Goal: Obtain resource: Download file/media

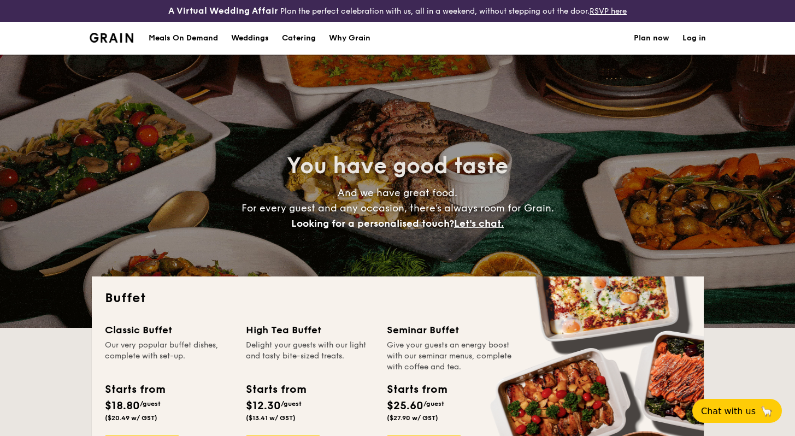
select select
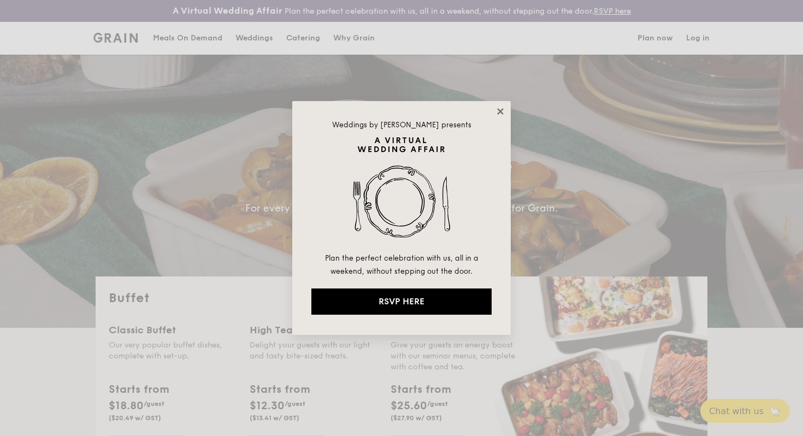
click at [497, 108] on icon at bounding box center [500, 112] width 10 height 10
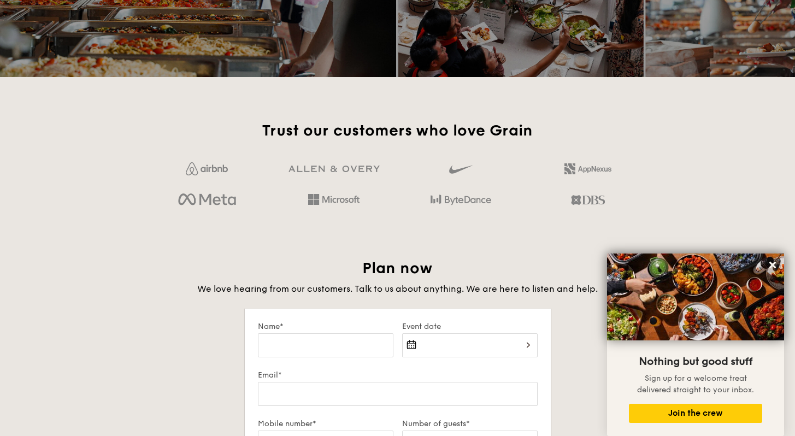
scroll to position [1654, 0]
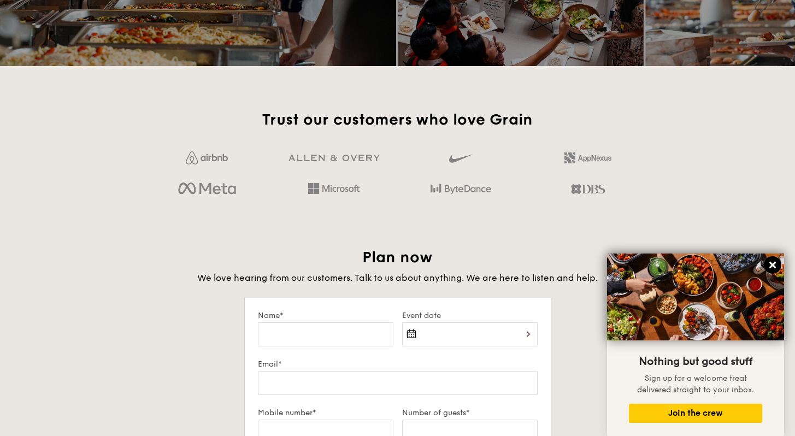
click at [774, 265] on icon at bounding box center [772, 265] width 10 height 10
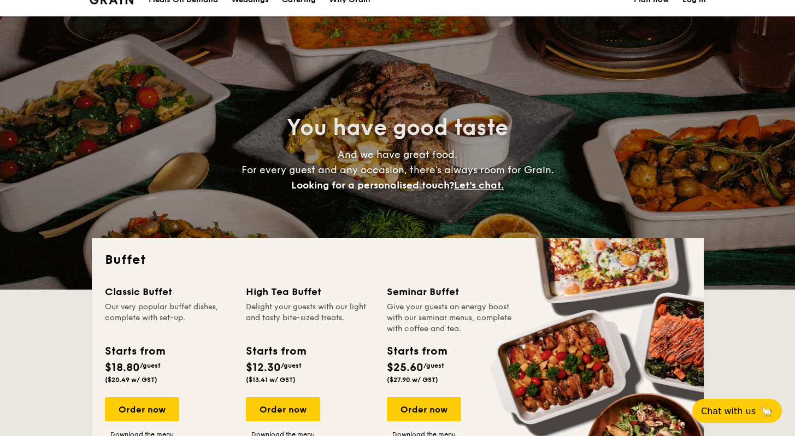
scroll to position [0, 0]
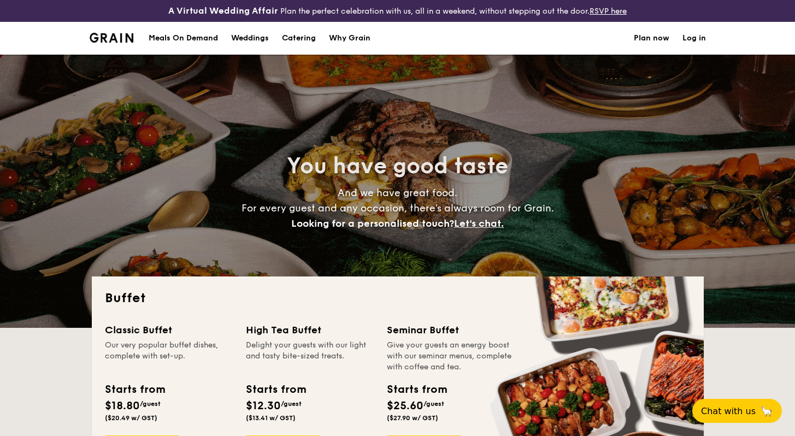
click at [360, 34] on div "Why Grain" at bounding box center [350, 38] width 42 height 33
select select
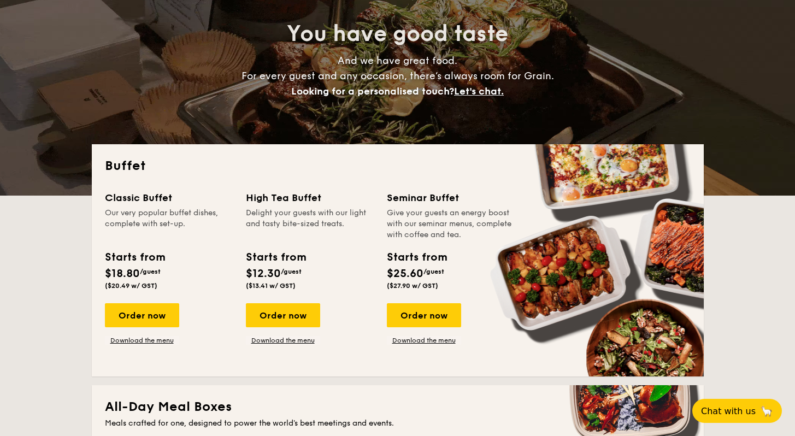
scroll to position [137, 0]
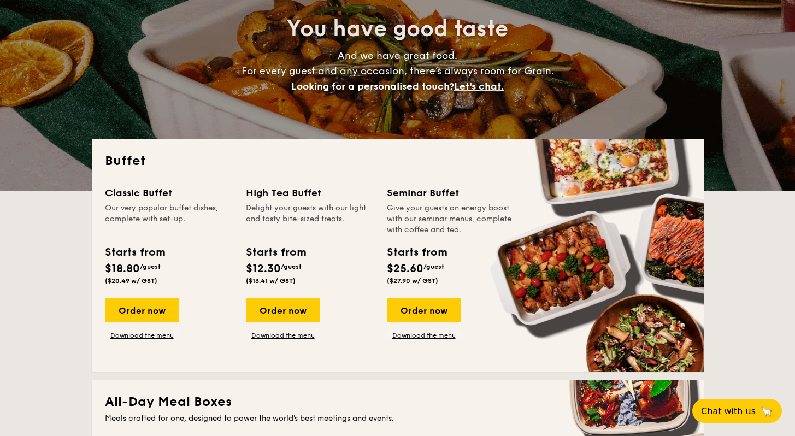
click at [415, 340] on div "Classic Buffet Our very popular buffet dishes, complete with set-up. Starts fro…" at bounding box center [398, 271] width 586 height 173
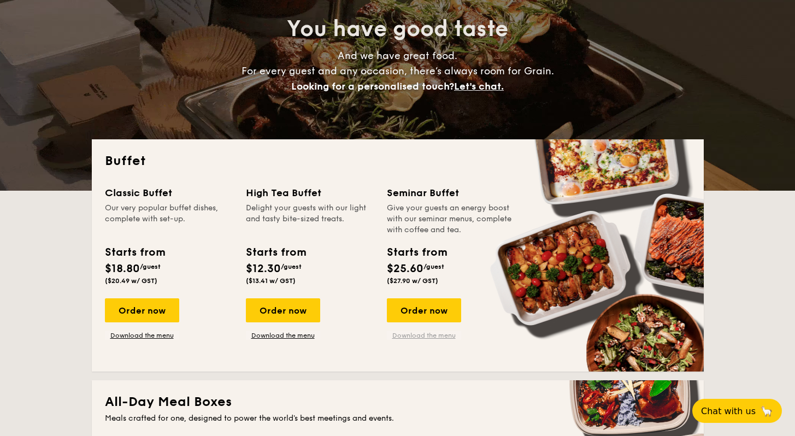
click at [417, 335] on link "Download the menu" at bounding box center [424, 335] width 74 height 9
click at [152, 336] on link "Download the menu" at bounding box center [142, 335] width 74 height 9
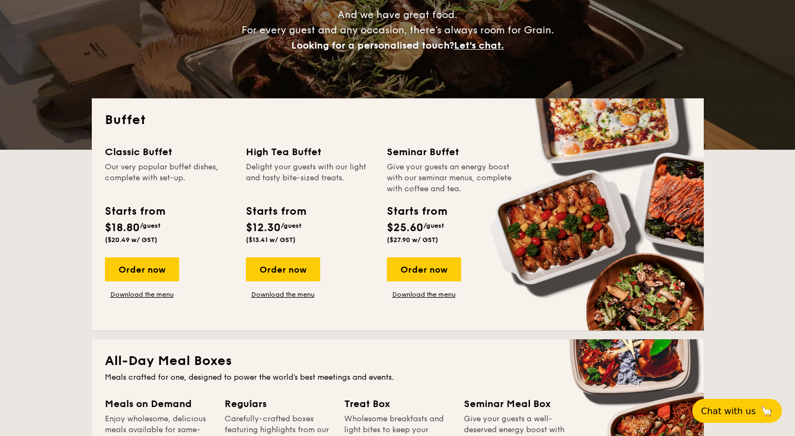
scroll to position [179, 0]
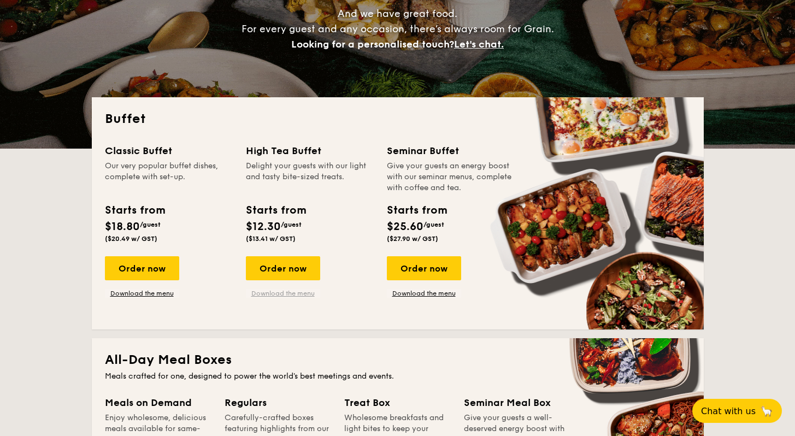
click at [294, 295] on link "Download the menu" at bounding box center [283, 293] width 74 height 9
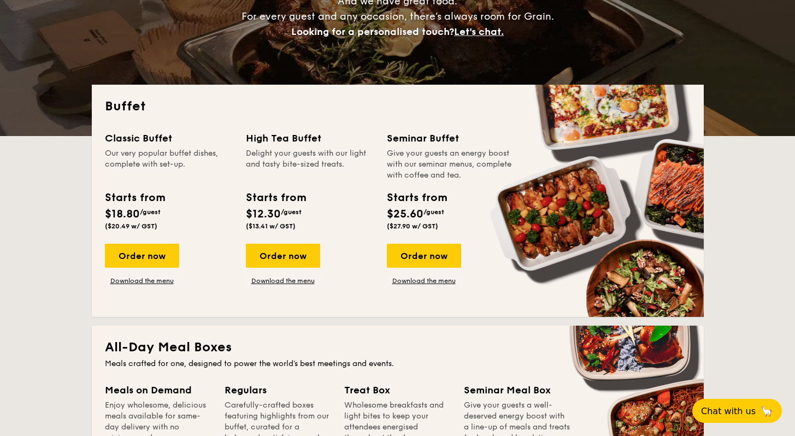
scroll to position [0, 0]
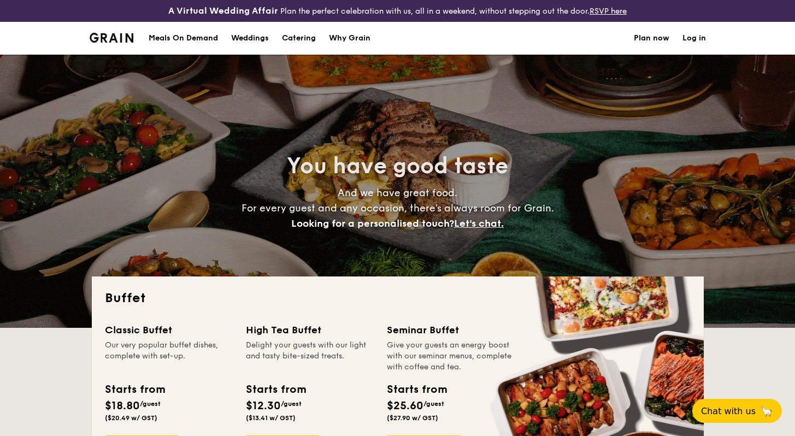
click at [303, 39] on h1 "Catering" at bounding box center [299, 38] width 34 height 33
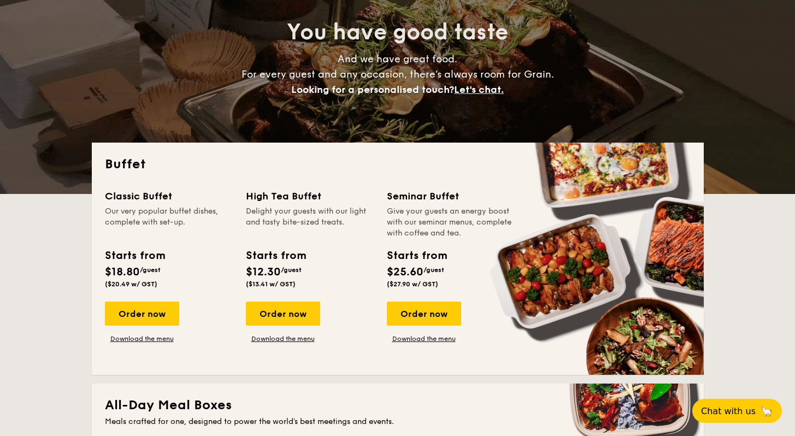
scroll to position [188, 0]
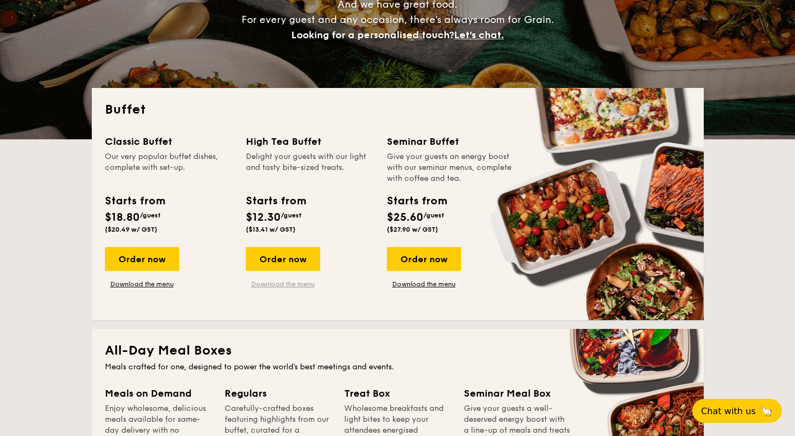
click at [282, 285] on link "Download the menu" at bounding box center [283, 284] width 74 height 9
